Goal: Check status

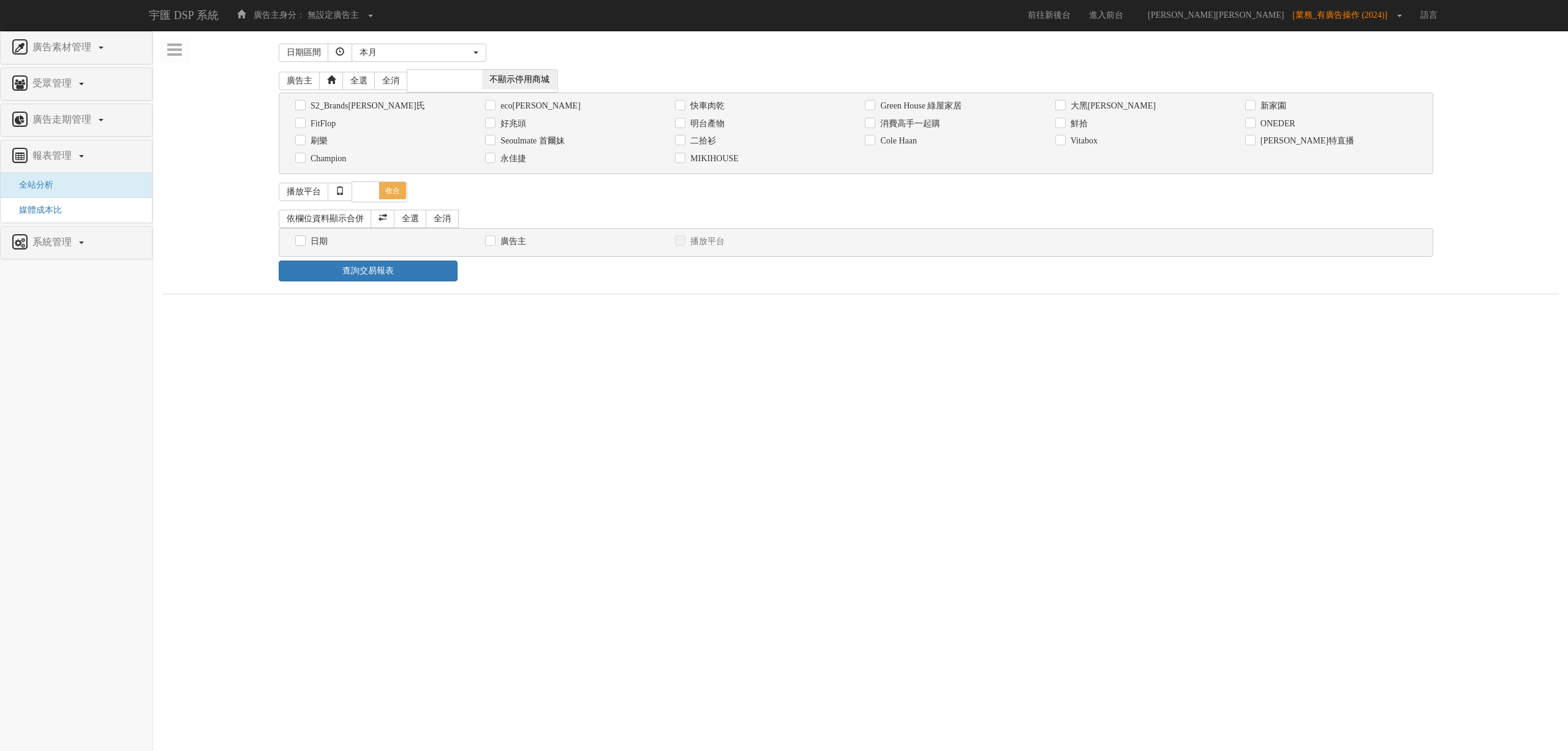
click at [920, 126] on label "消費高手一起購" at bounding box center [908, 124] width 63 height 12
click at [873, 126] on input "消費高手一起購" at bounding box center [869, 123] width 8 height 8
checkbox input "true"
click at [324, 241] on label "日期" at bounding box center [317, 241] width 20 height 12
click at [303, 241] on input "日期" at bounding box center [299, 241] width 8 height 8
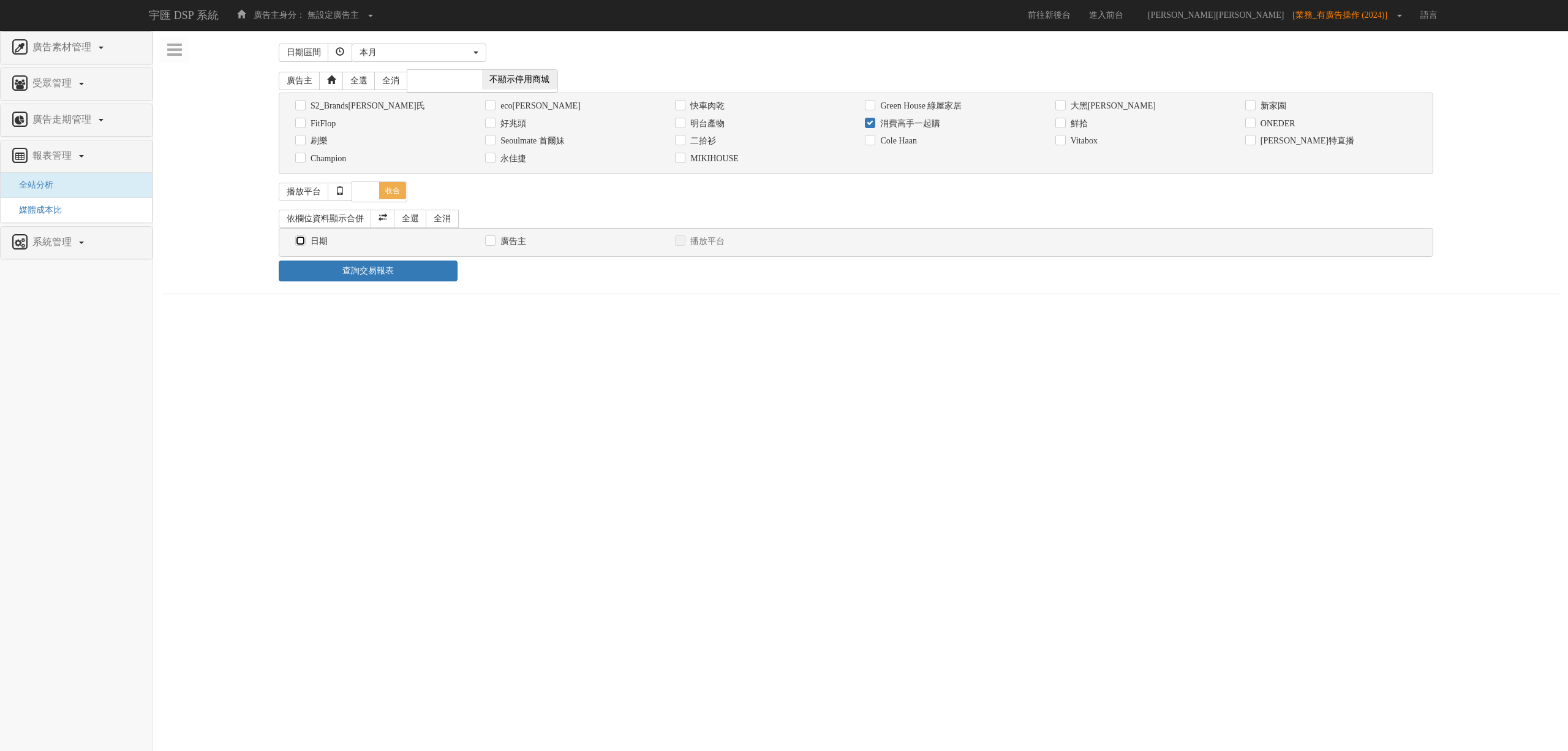
checkbox input "true"
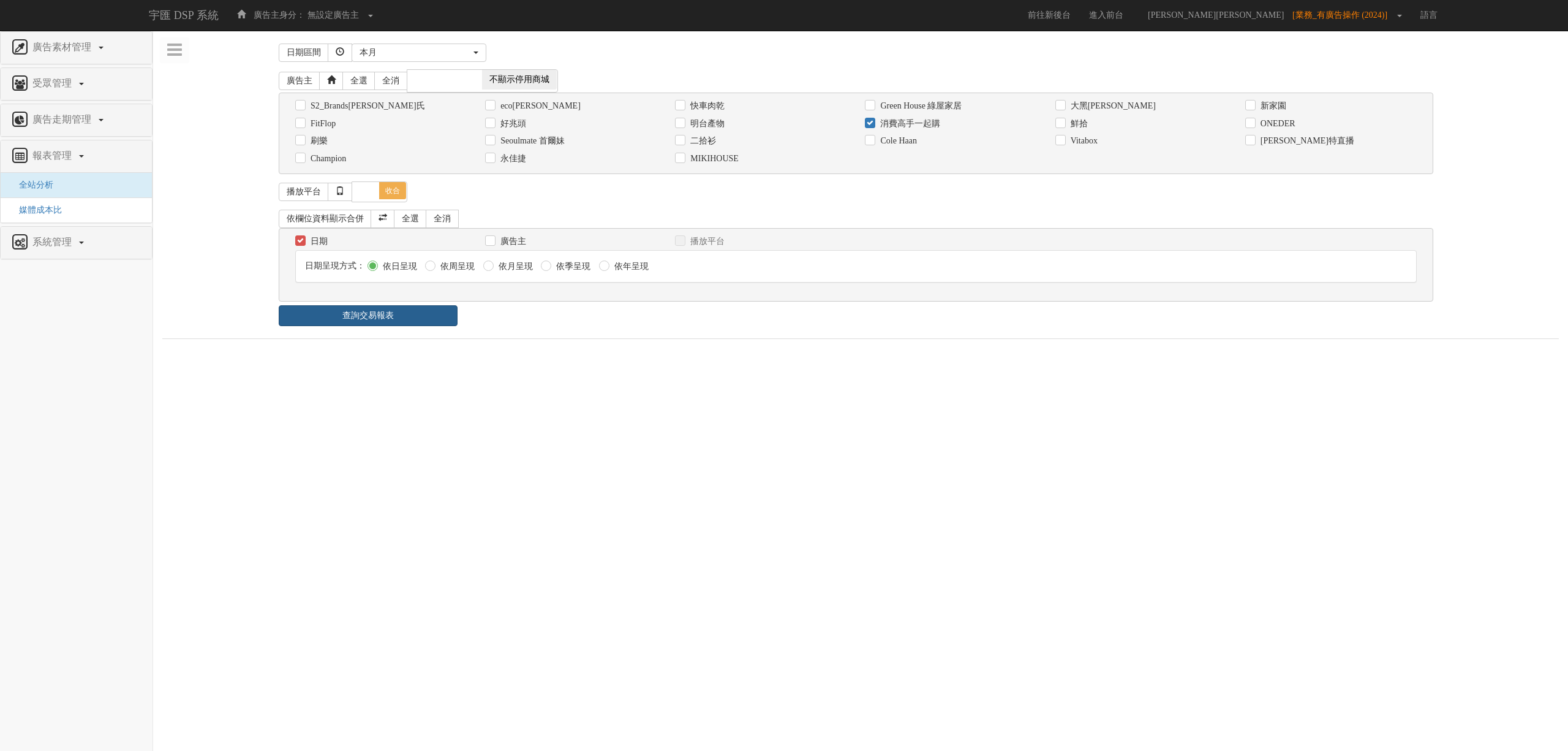
click at [407, 326] on link "查詢交易報表" at bounding box center [368, 315] width 179 height 20
click at [594, 346] on ul "報表 1 - ×" at bounding box center [861, 351] width 1397 height 26
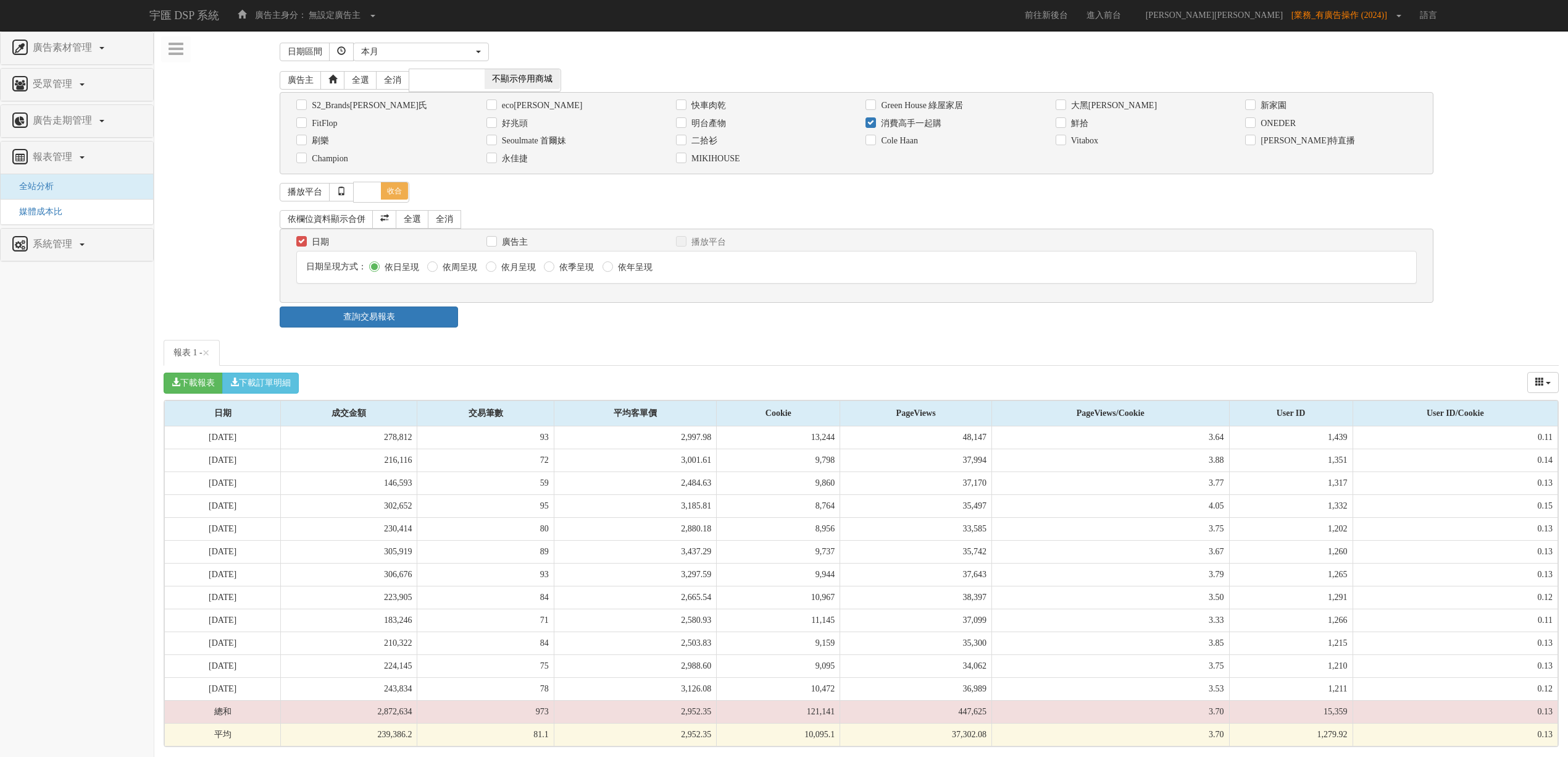
scroll to position [11, 0]
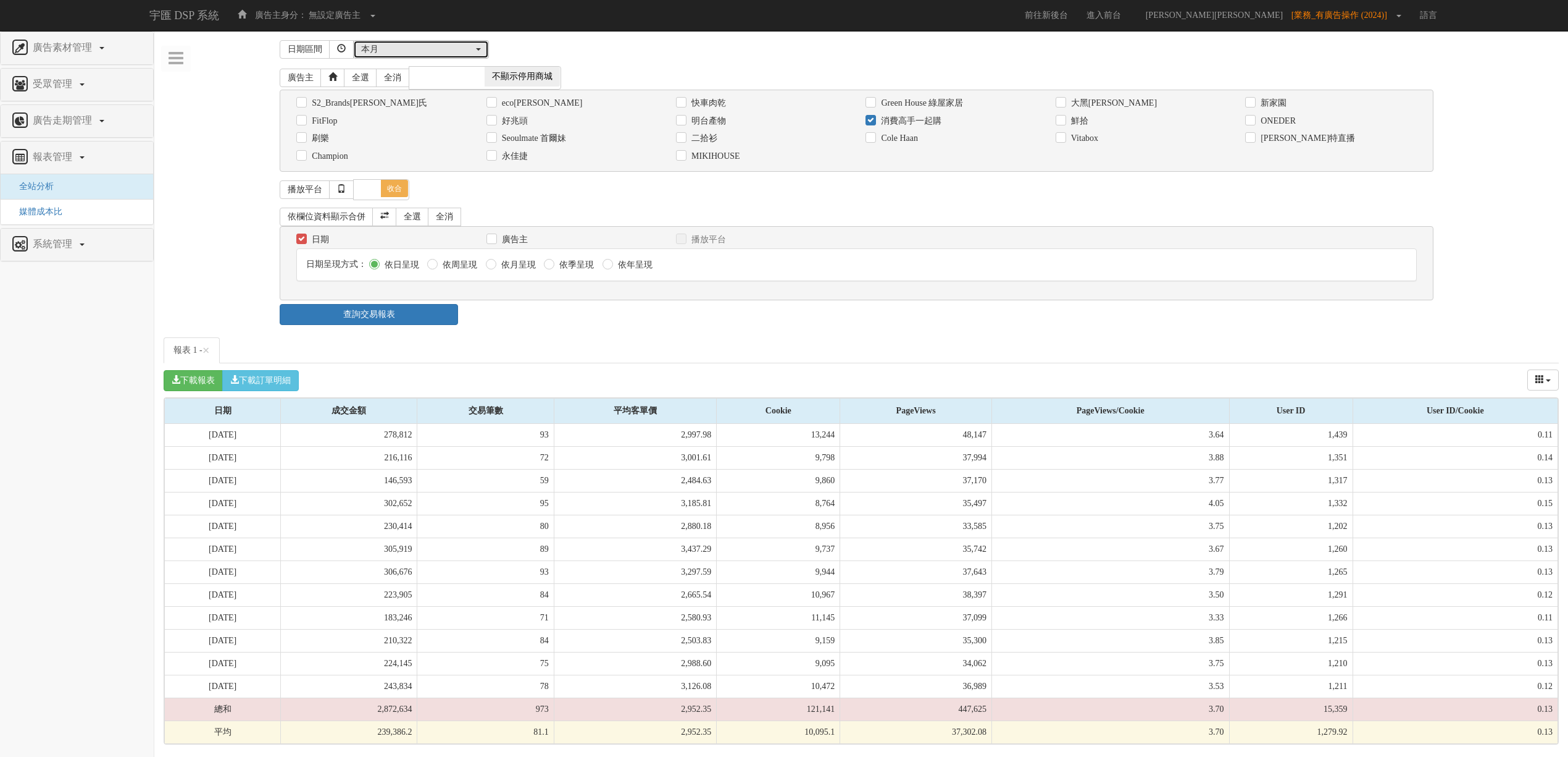
click at [395, 47] on div "本月" at bounding box center [418, 49] width 113 height 13
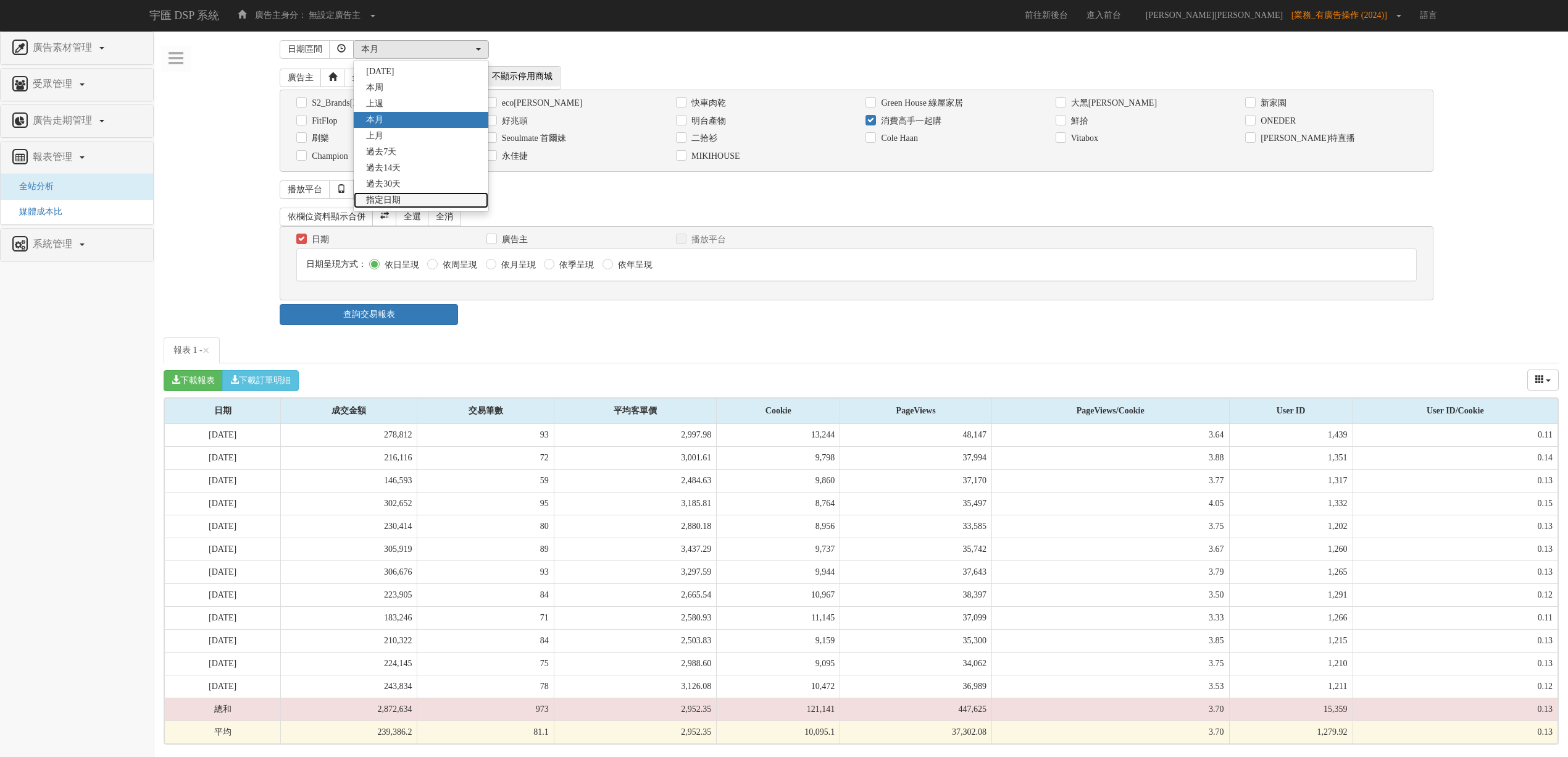
click at [401, 194] on span "指定日期" at bounding box center [383, 200] width 35 height 13
select select "Custom"
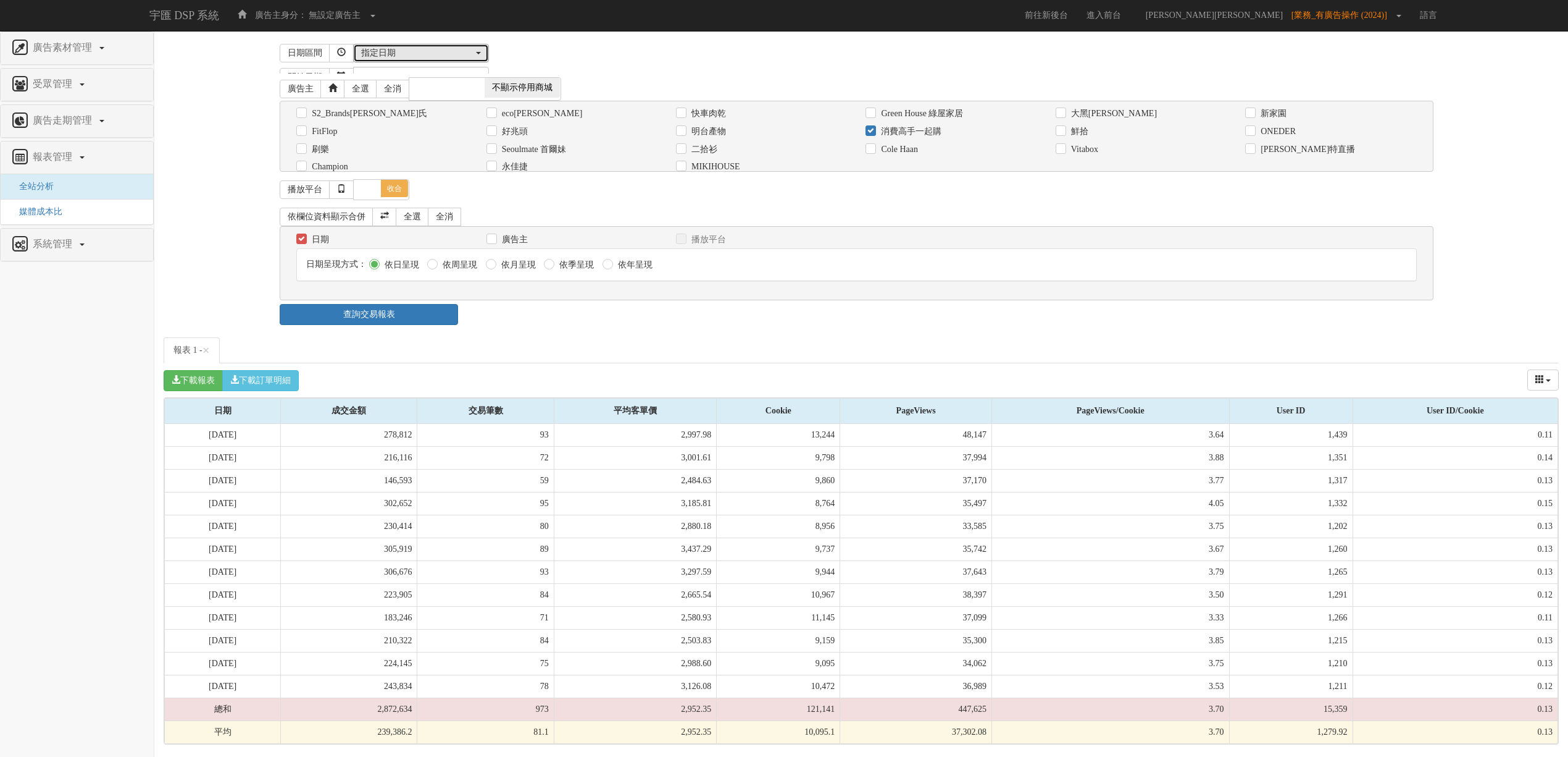
scroll to position [0, 0]
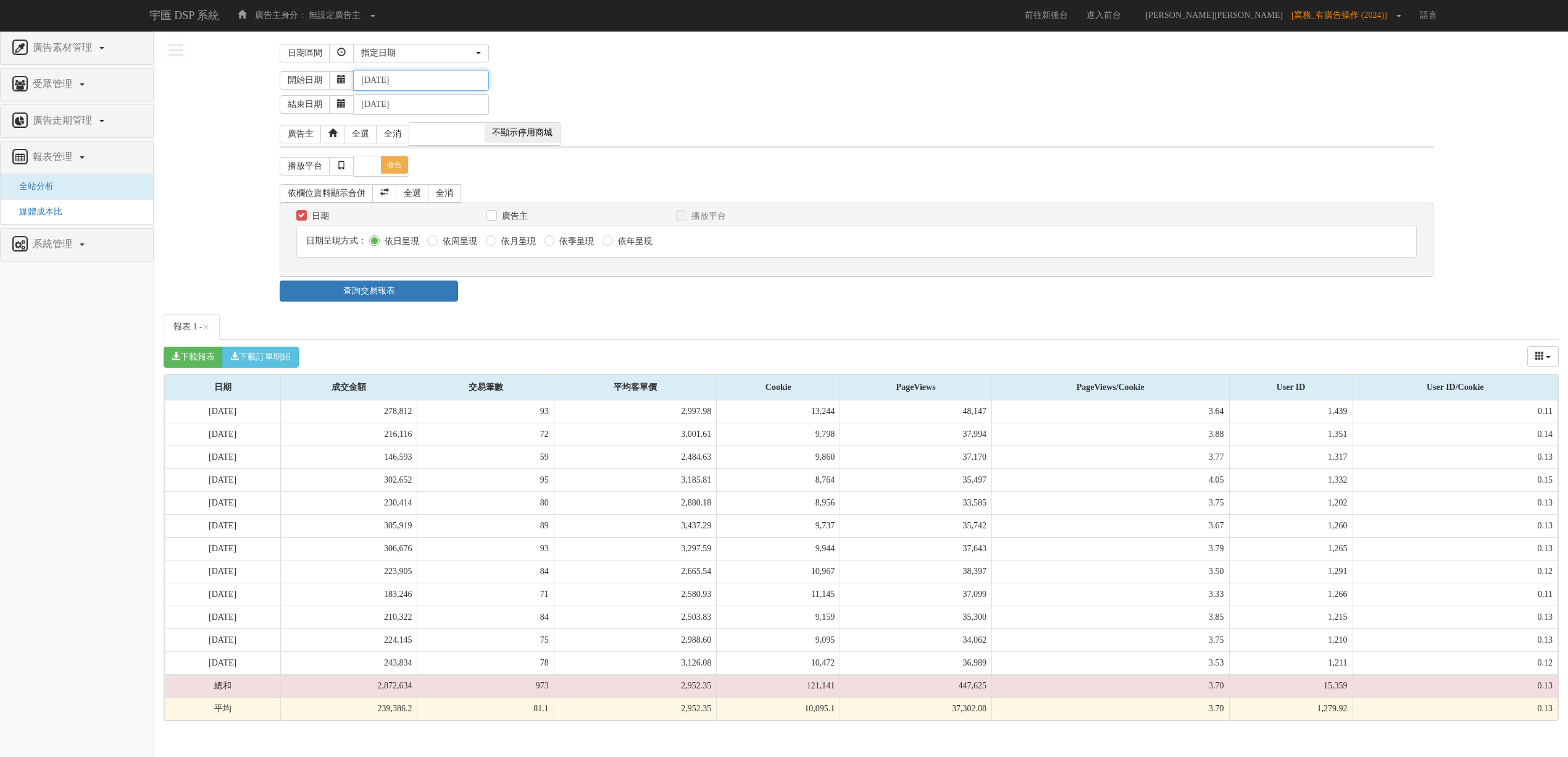
click at [396, 77] on input "[DATE]" at bounding box center [421, 80] width 136 height 21
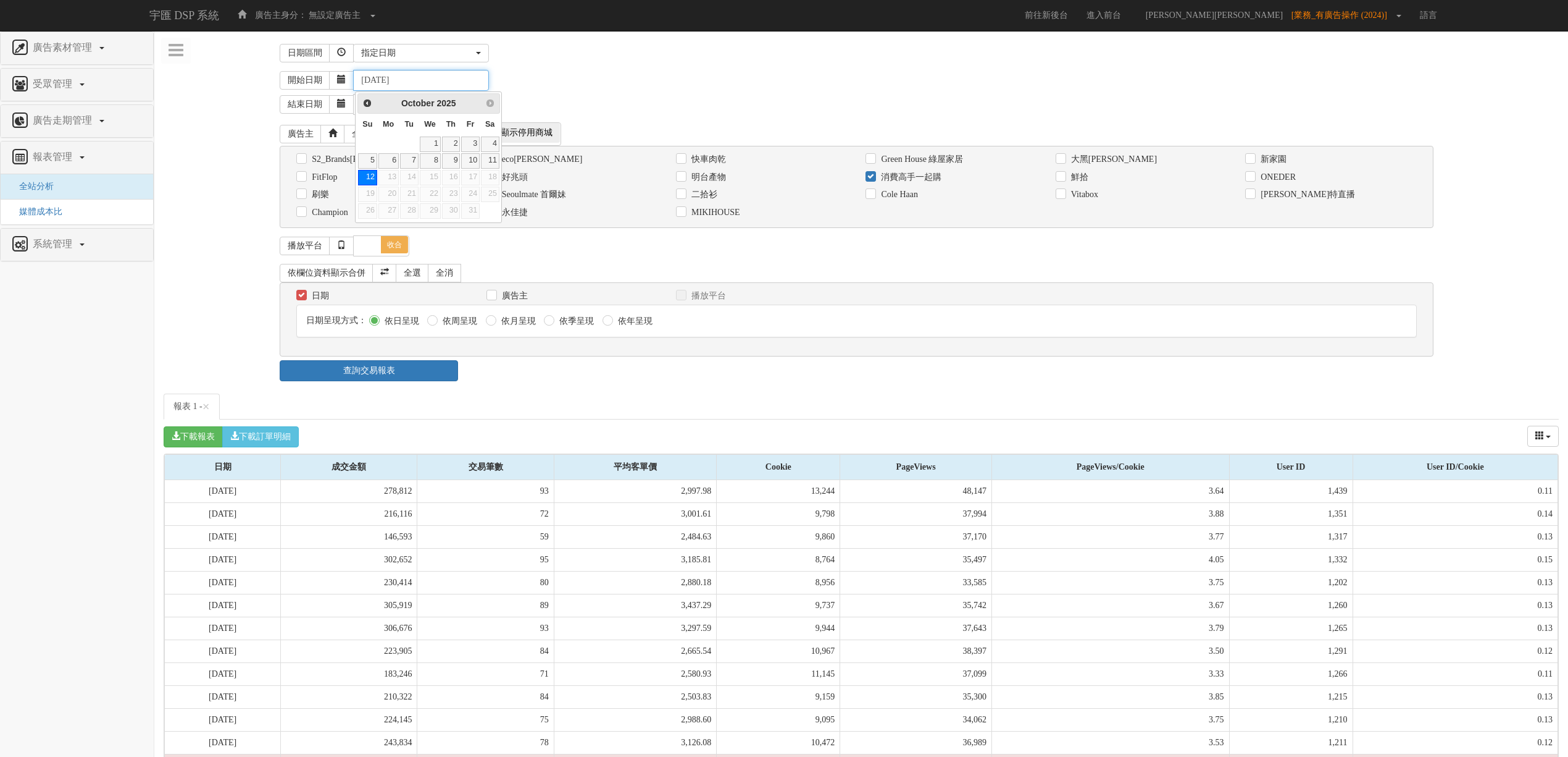
click at [383, 80] on input "[DATE]" at bounding box center [421, 80] width 136 height 21
click at [420, 81] on input "[DATE]" at bounding box center [421, 80] width 136 height 21
type input "[DATE]"
click at [553, 81] on div "開始日期 [DATE]" at bounding box center [920, 80] width 1279 height 21
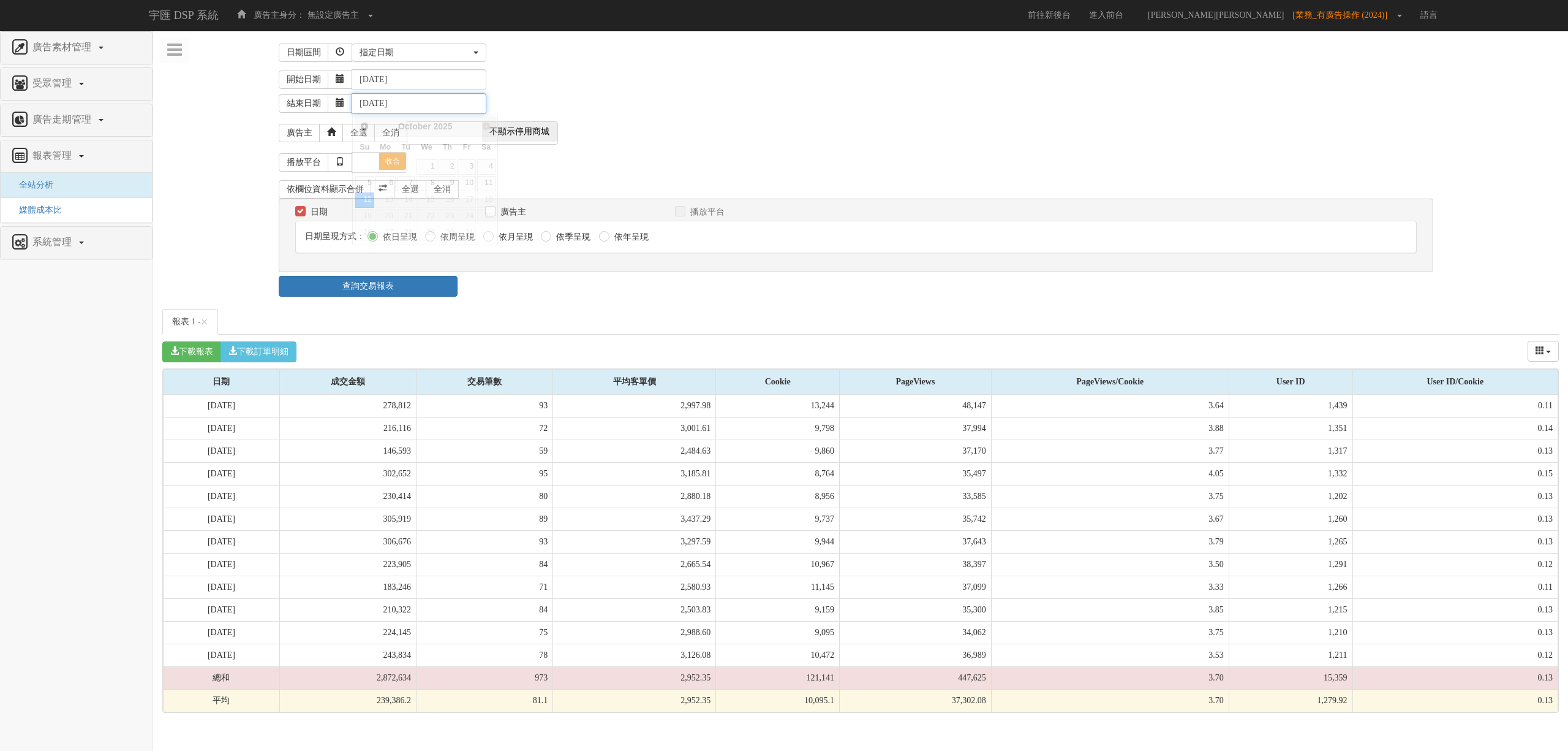
click at [381, 102] on input "[DATE]" at bounding box center [419, 103] width 135 height 20
type input "[DATE]"
click at [641, 93] on div "結束日期 [DATE]" at bounding box center [918, 101] width 1280 height 24
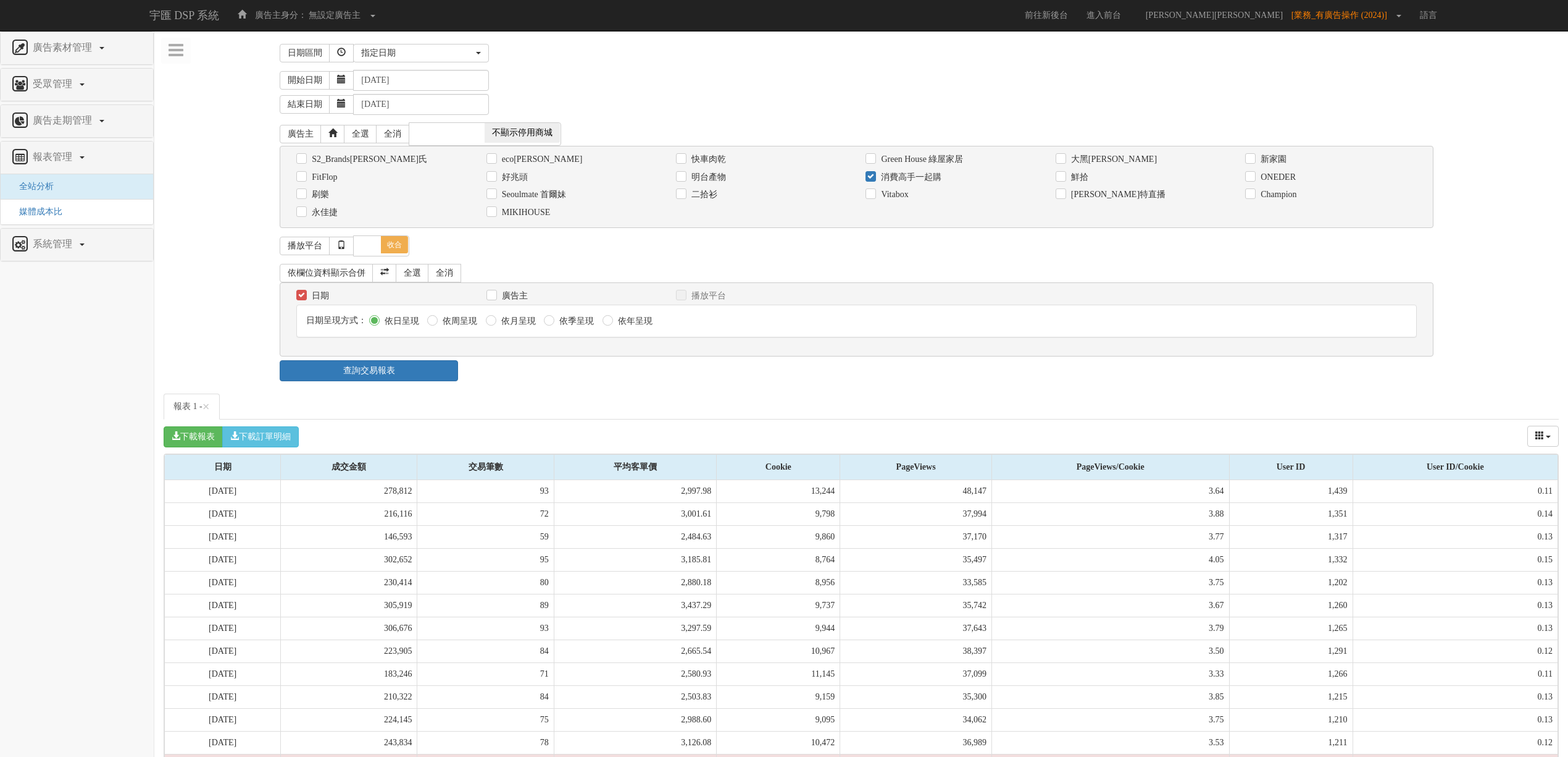
click at [409, 356] on div "日期 廣告主 播放平台 日期呈現方式： 依日呈現 依周呈現 依月呈現" at bounding box center [856, 319] width 1153 height 74
click at [410, 367] on link "查詢交易報表" at bounding box center [369, 370] width 178 height 21
click at [614, 386] on div "日期區間 [DATE] 本[PERSON_NAME] 本月 上月 過去7天 過去14天 過去30天 指定日期 指定日期 [DATE] 本[PERSON_NAM…" at bounding box center [861, 421] width 1395 height 761
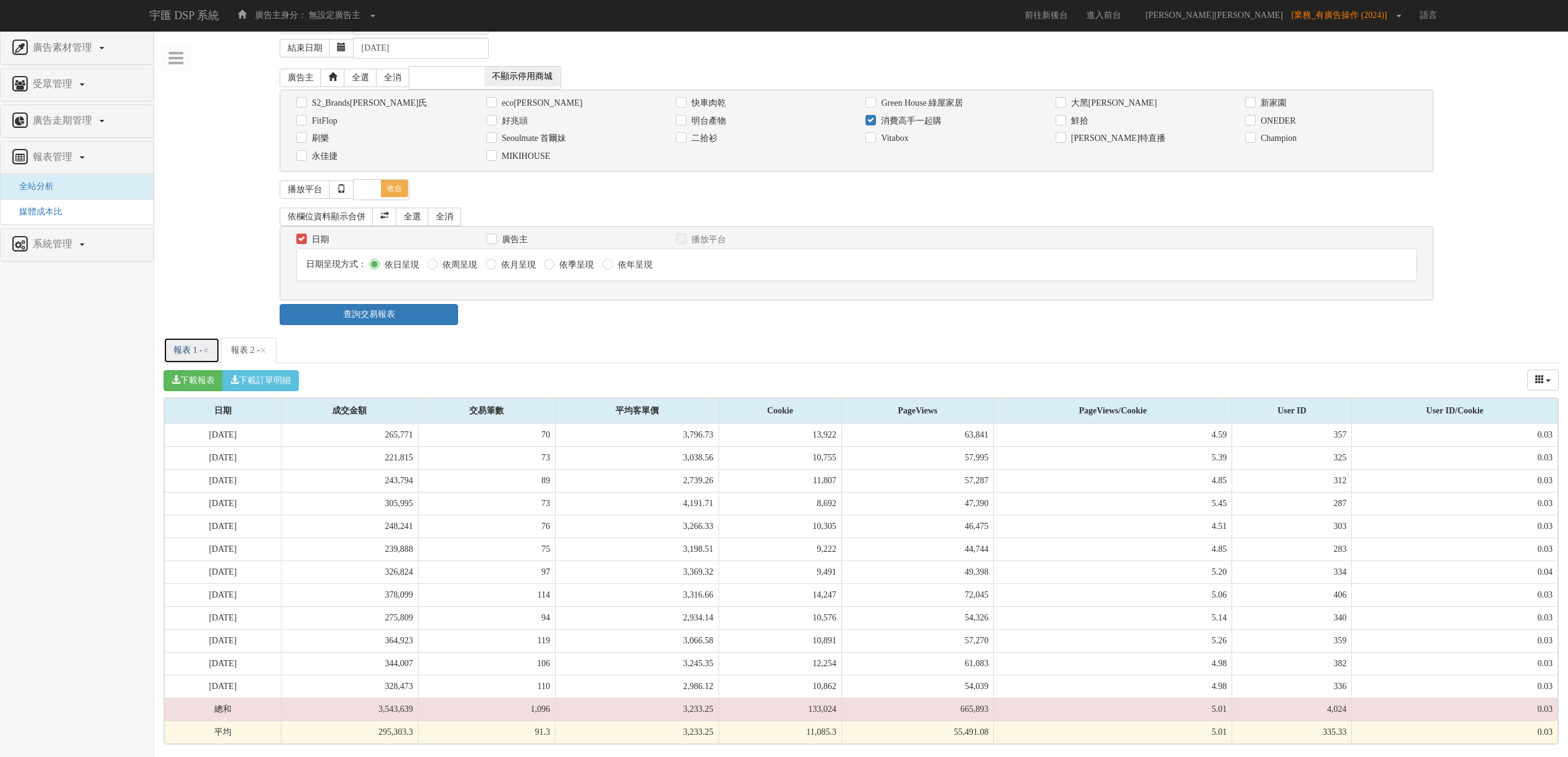
click at [186, 344] on link "報表 1 - ×" at bounding box center [191, 350] width 56 height 26
click at [238, 346] on link "報表 2 - ×" at bounding box center [249, 350] width 56 height 26
click at [277, 346] on link "報表 2 - ×" at bounding box center [249, 350] width 56 height 26
click at [267, 346] on span "×" at bounding box center [263, 350] width 7 height 15
